Goal: Task Accomplishment & Management: Manage account settings

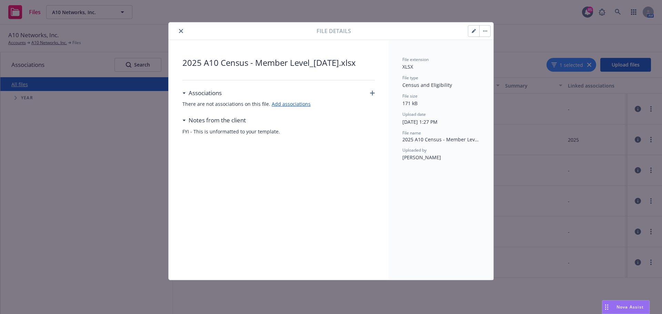
click at [181, 31] on icon "close" at bounding box center [181, 31] width 4 height 4
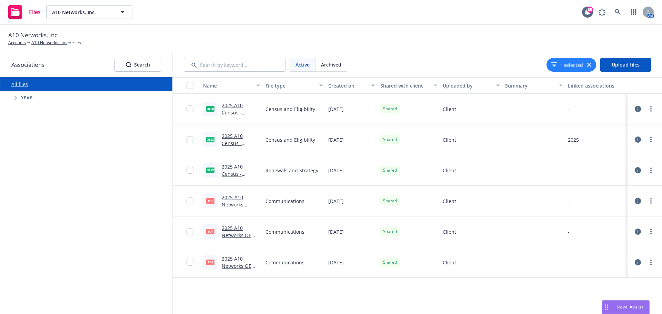
click at [231, 106] on link "2025 A10 Census - Member Level_[DATE].xlsx" at bounding box center [240, 120] width 37 height 36
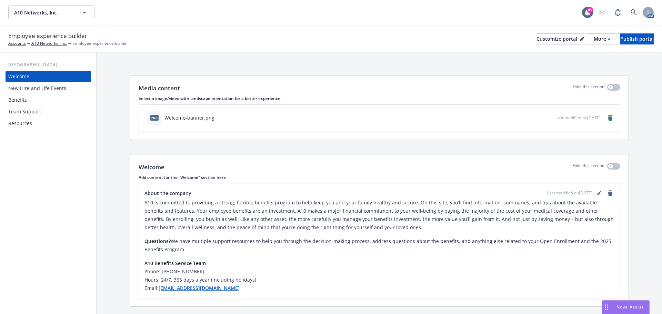
click at [48, 127] on div "Resources" at bounding box center [48, 123] width 80 height 11
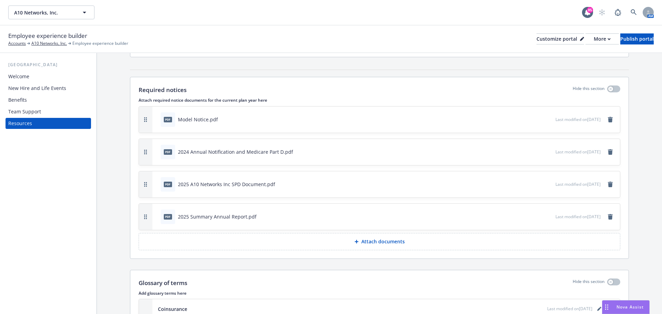
scroll to position [142, 0]
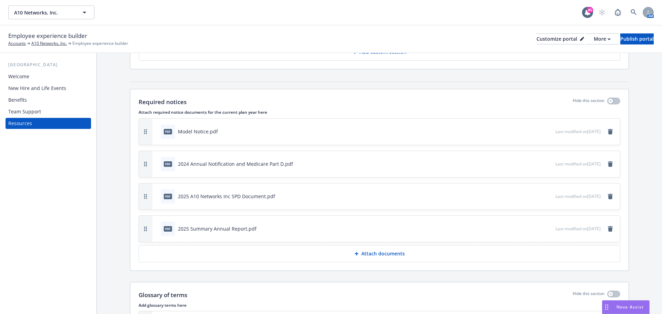
click at [416, 257] on button "Attach documents" at bounding box center [380, 253] width 482 height 17
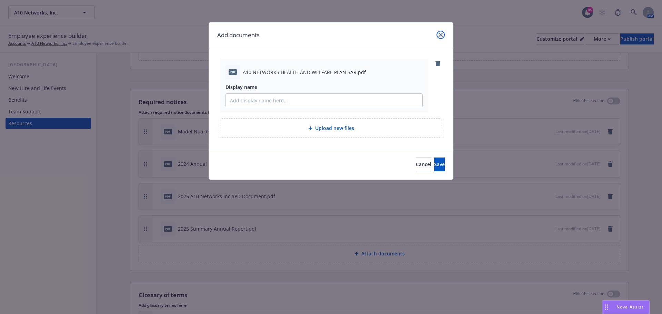
click at [440, 33] on icon "close" at bounding box center [441, 35] width 4 height 4
